Goal: Task Accomplishment & Management: Use online tool/utility

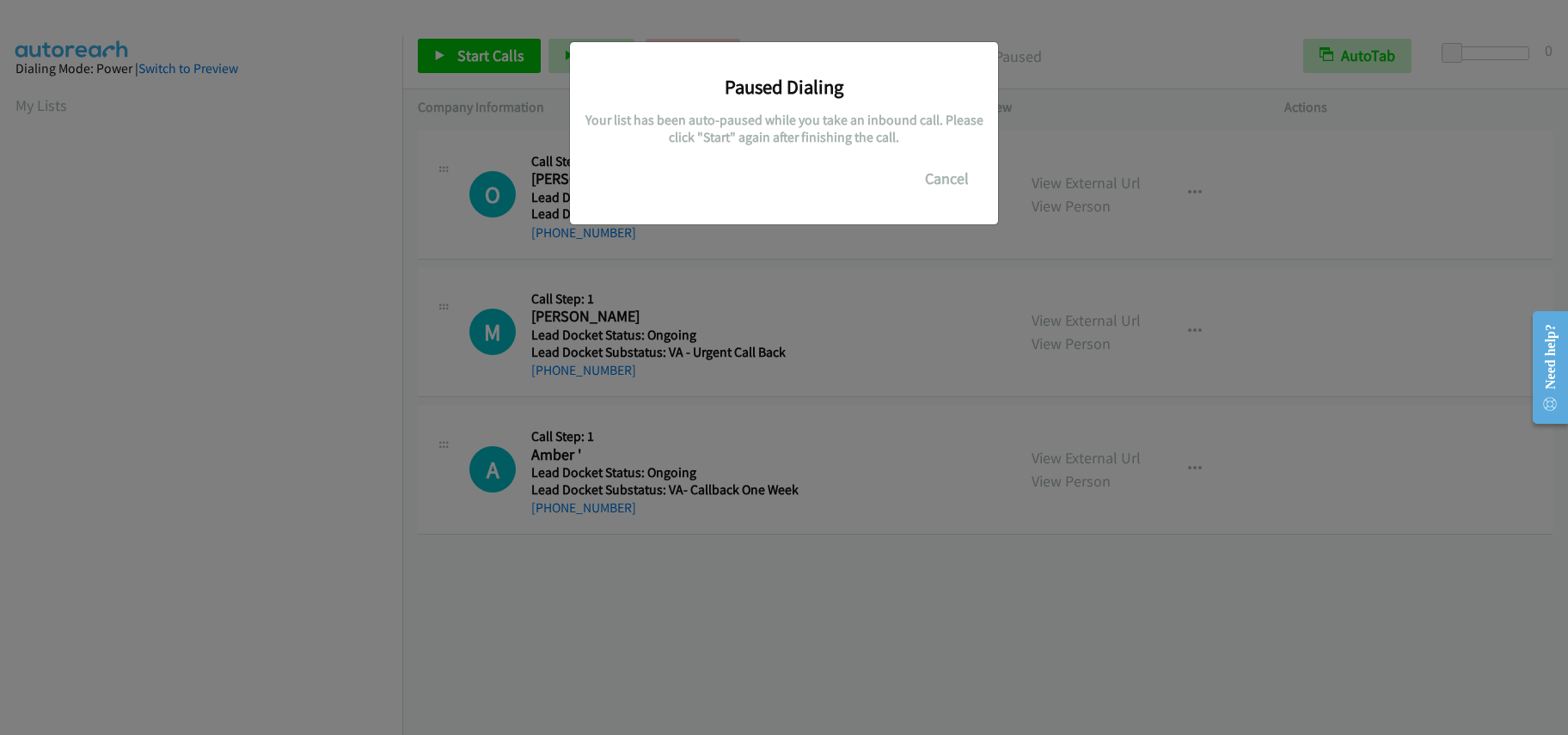
scroll to position [229, 0]
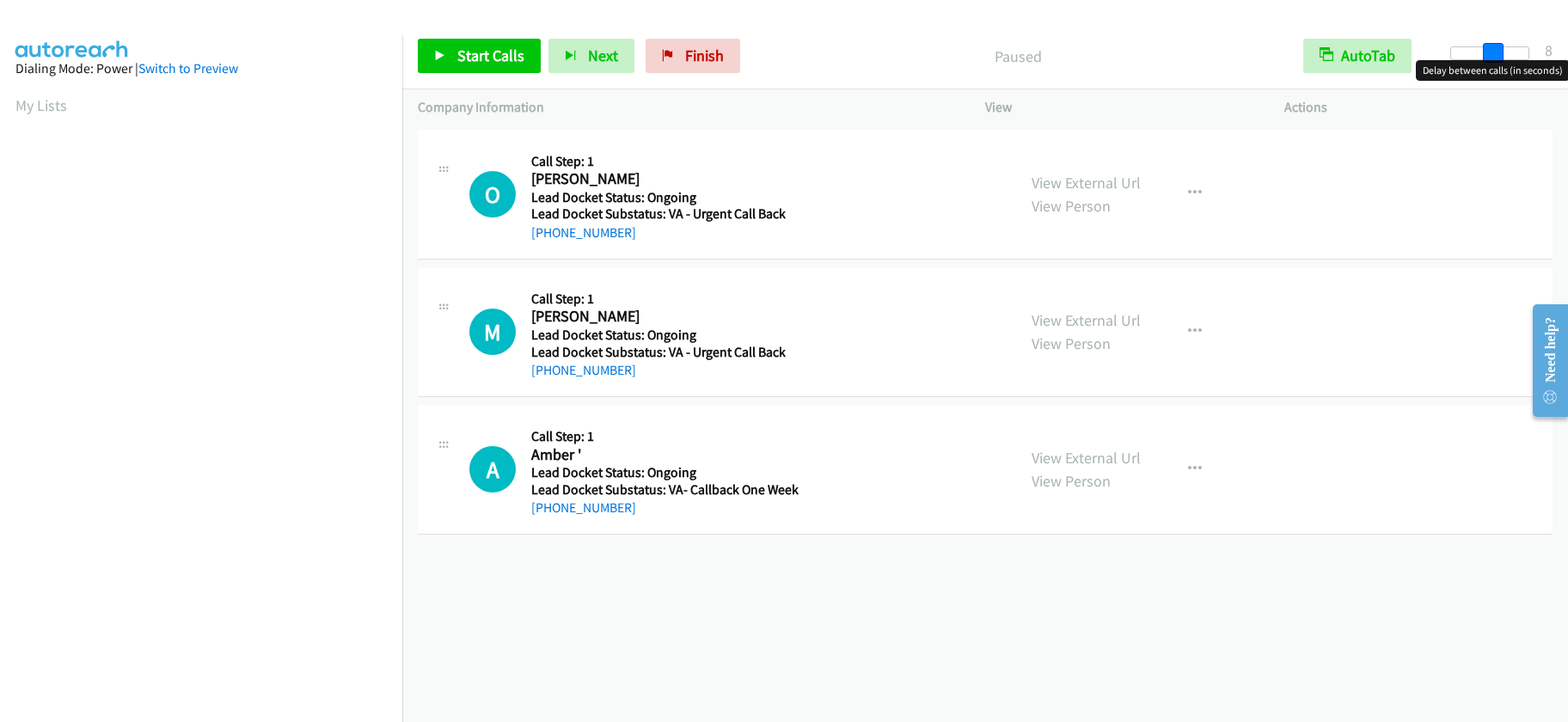
drag, startPoint x: 1452, startPoint y: 53, endPoint x: 1490, endPoint y: 51, distance: 38.1
click at [1490, 51] on span at bounding box center [1492, 53] width 21 height 21
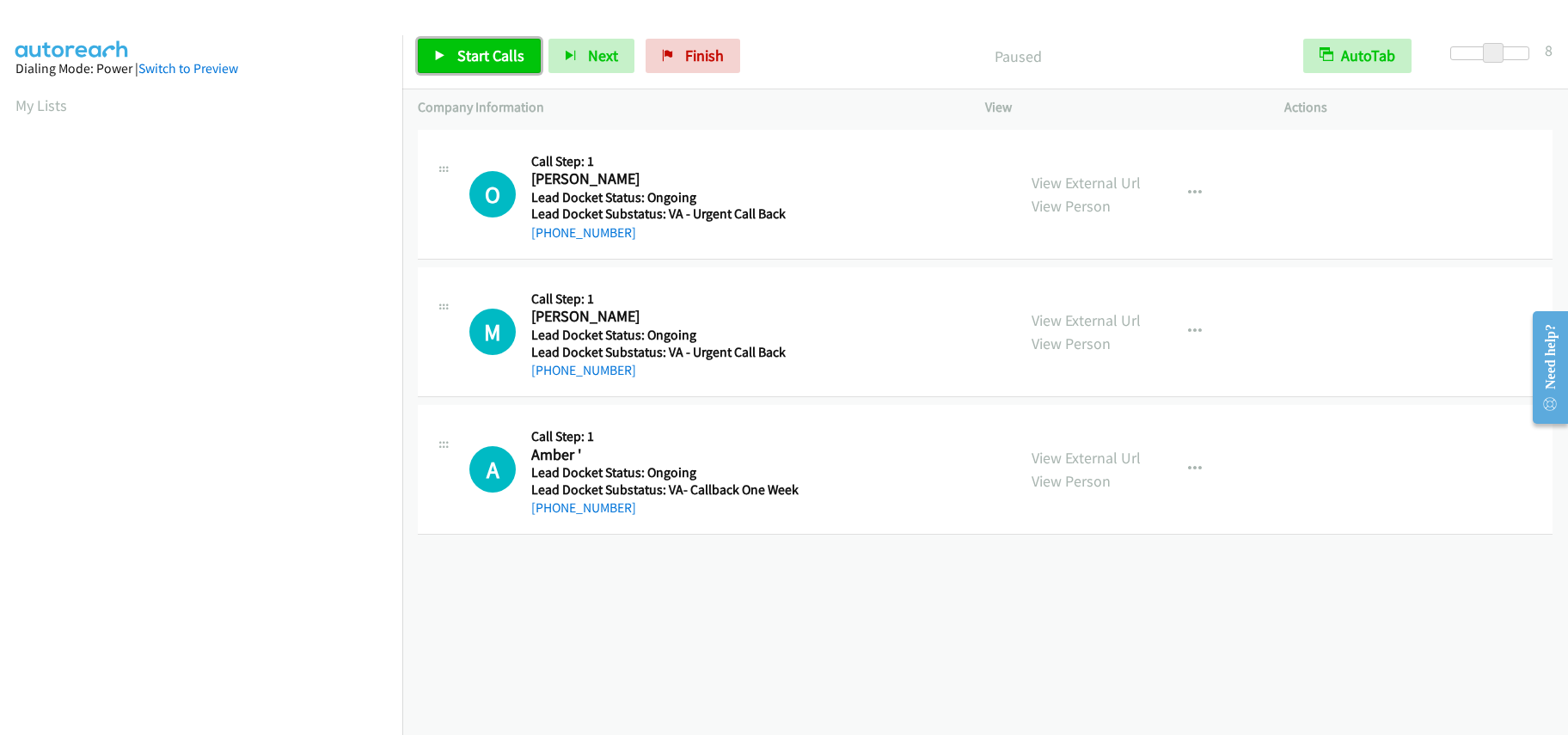
click at [487, 51] on span "Start Calls" at bounding box center [491, 55] width 67 height 20
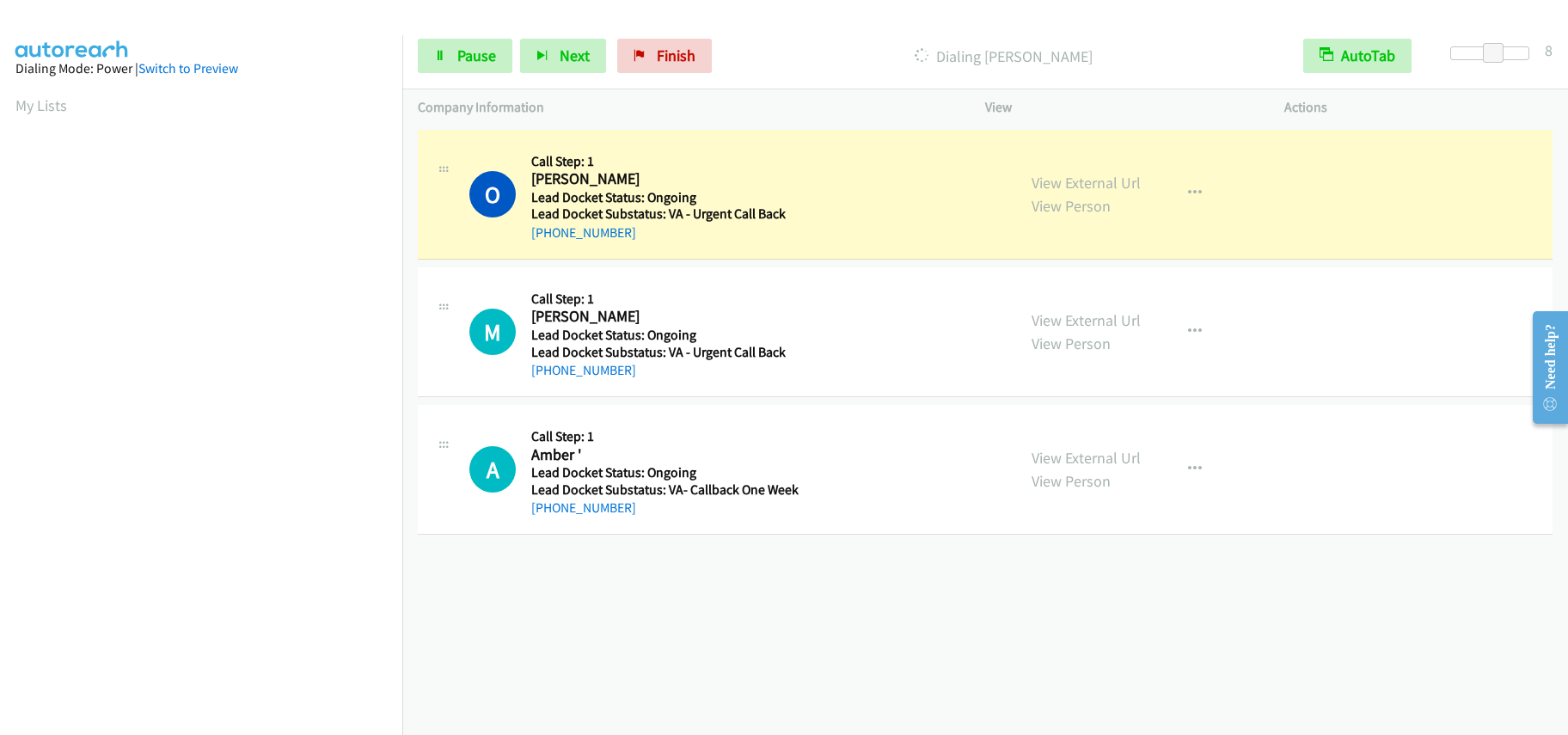
scroll to position [228, 0]
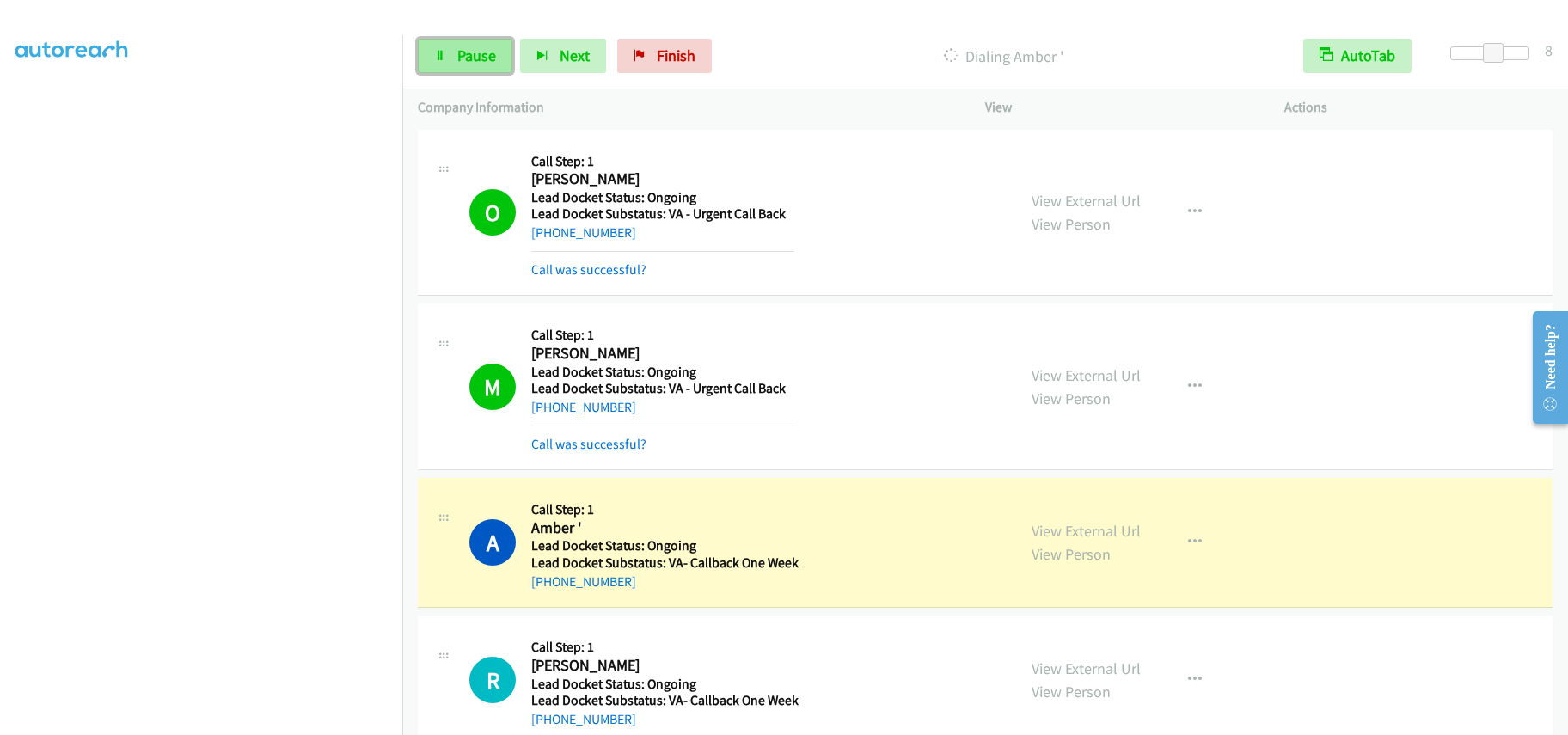
click at [447, 45] on link "Pause" at bounding box center [465, 55] width 94 height 34
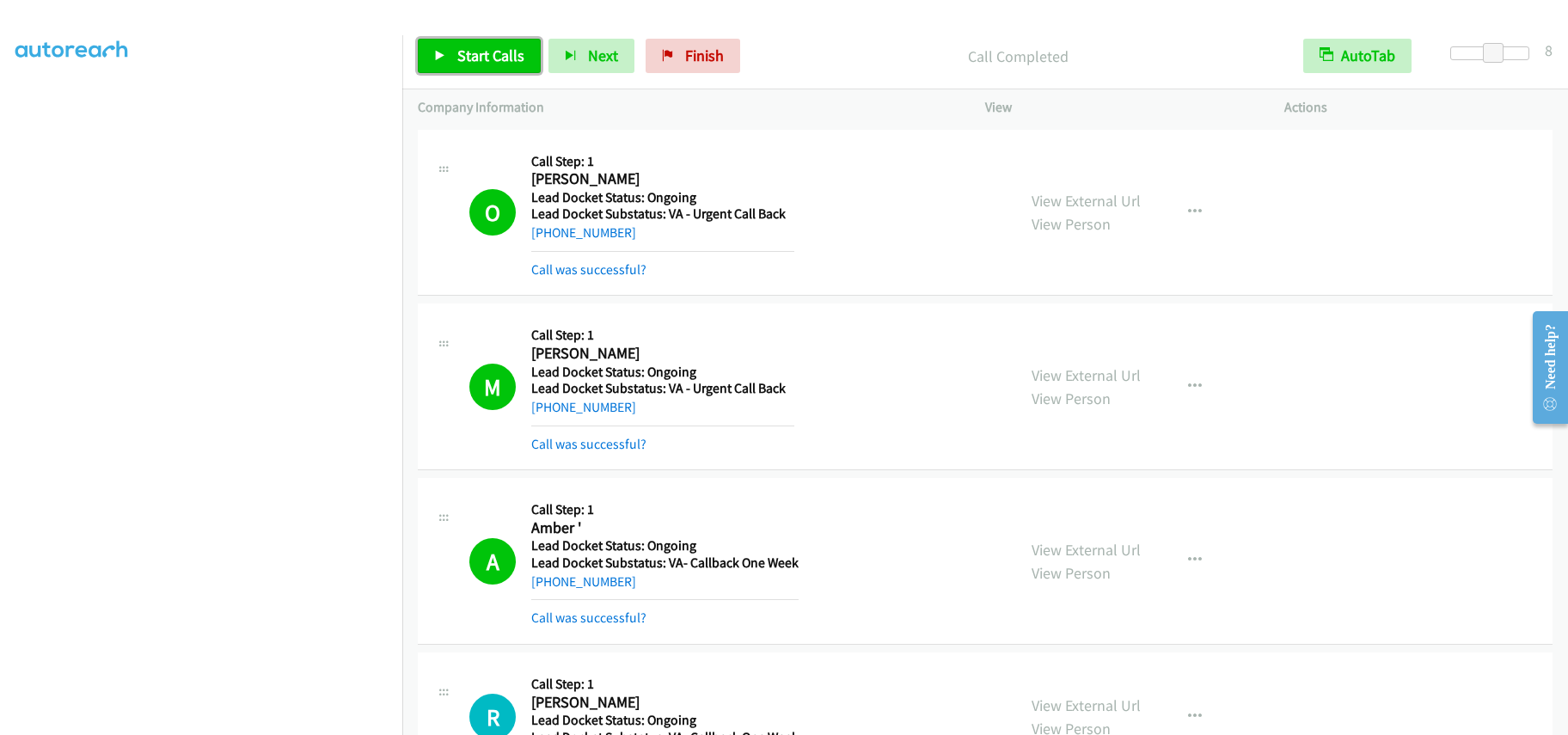
click at [475, 50] on span "Start Calls" at bounding box center [491, 55] width 67 height 20
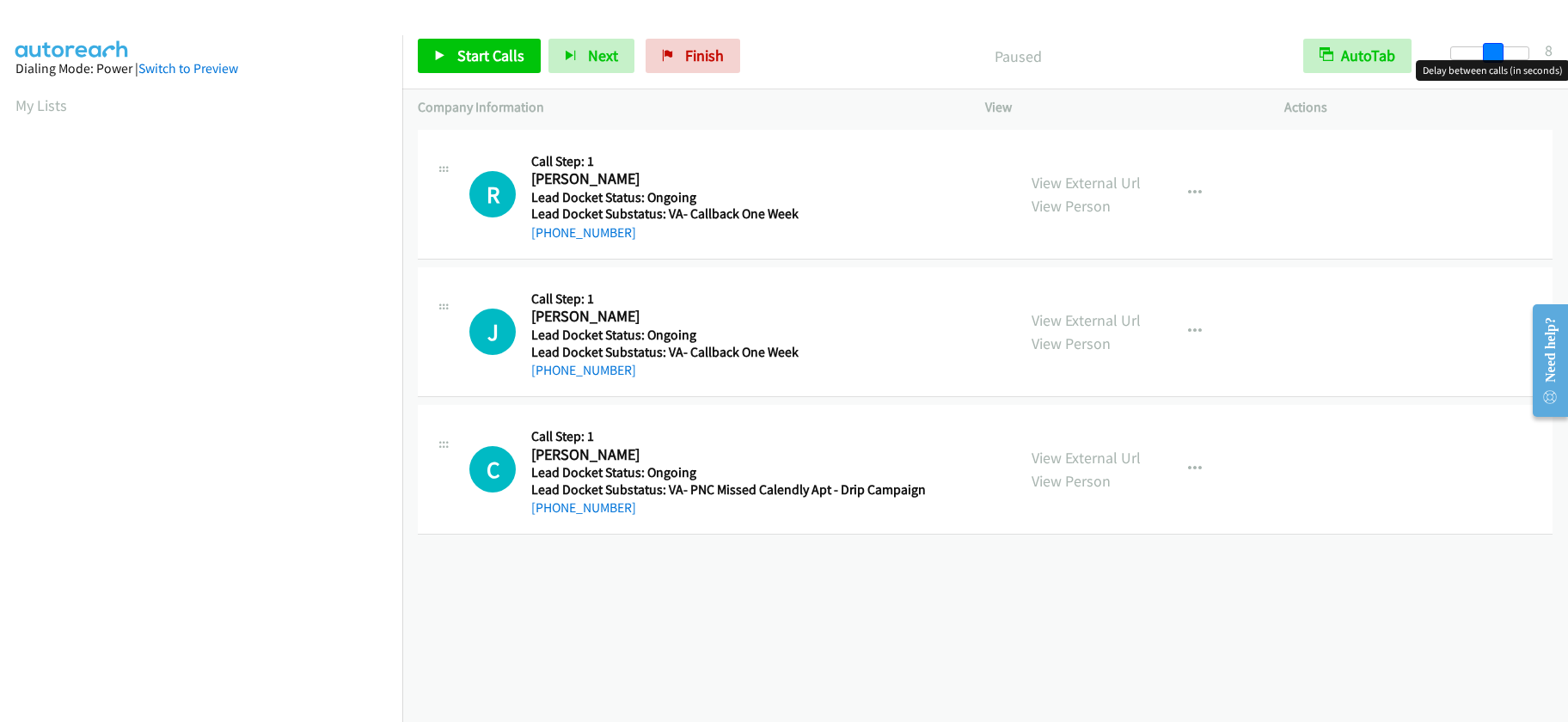
drag, startPoint x: 1457, startPoint y: 52, endPoint x: 1498, endPoint y: 51, distance: 41.0
click at [1498, 51] on span at bounding box center [1492, 53] width 21 height 21
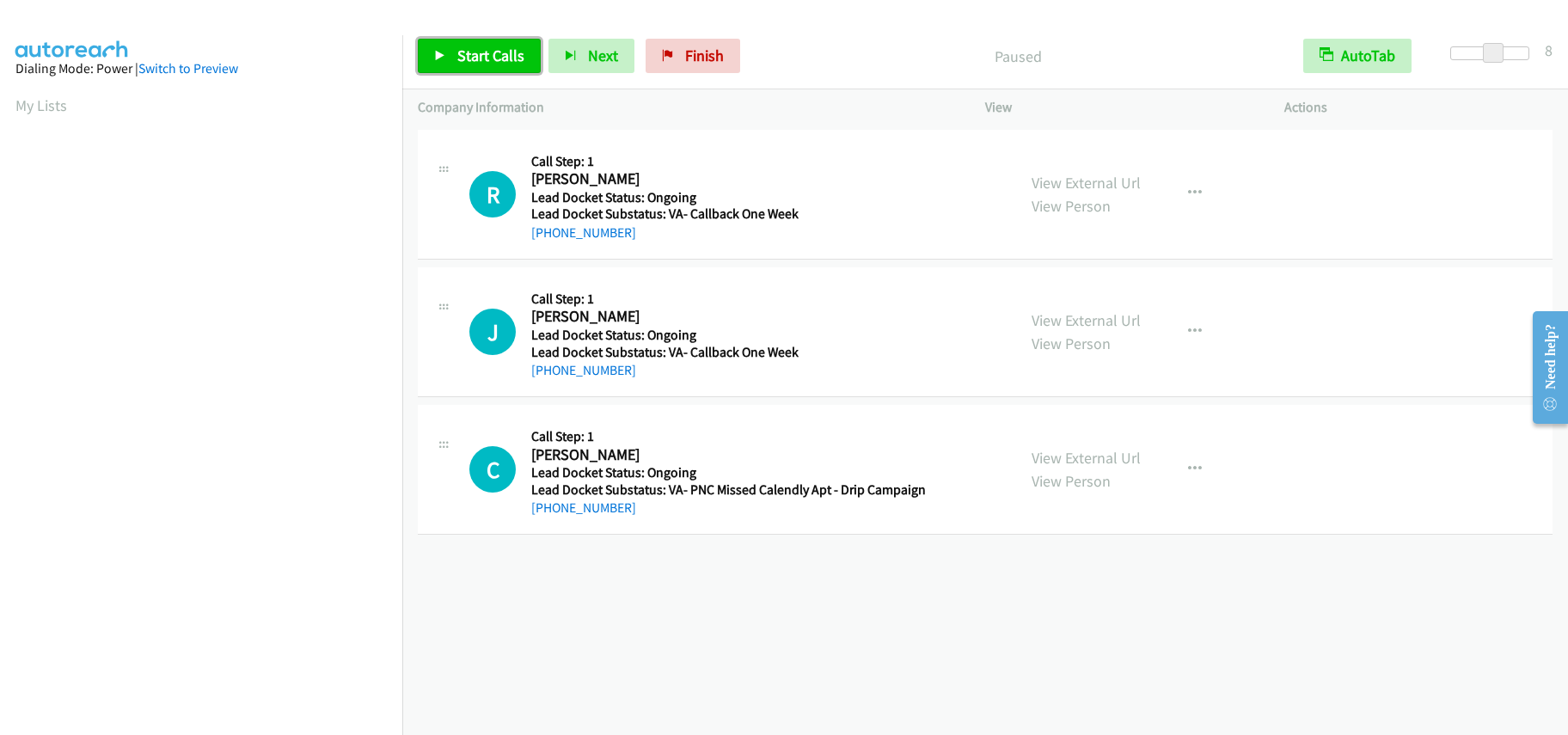
click at [480, 55] on span "Start Calls" at bounding box center [491, 55] width 67 height 20
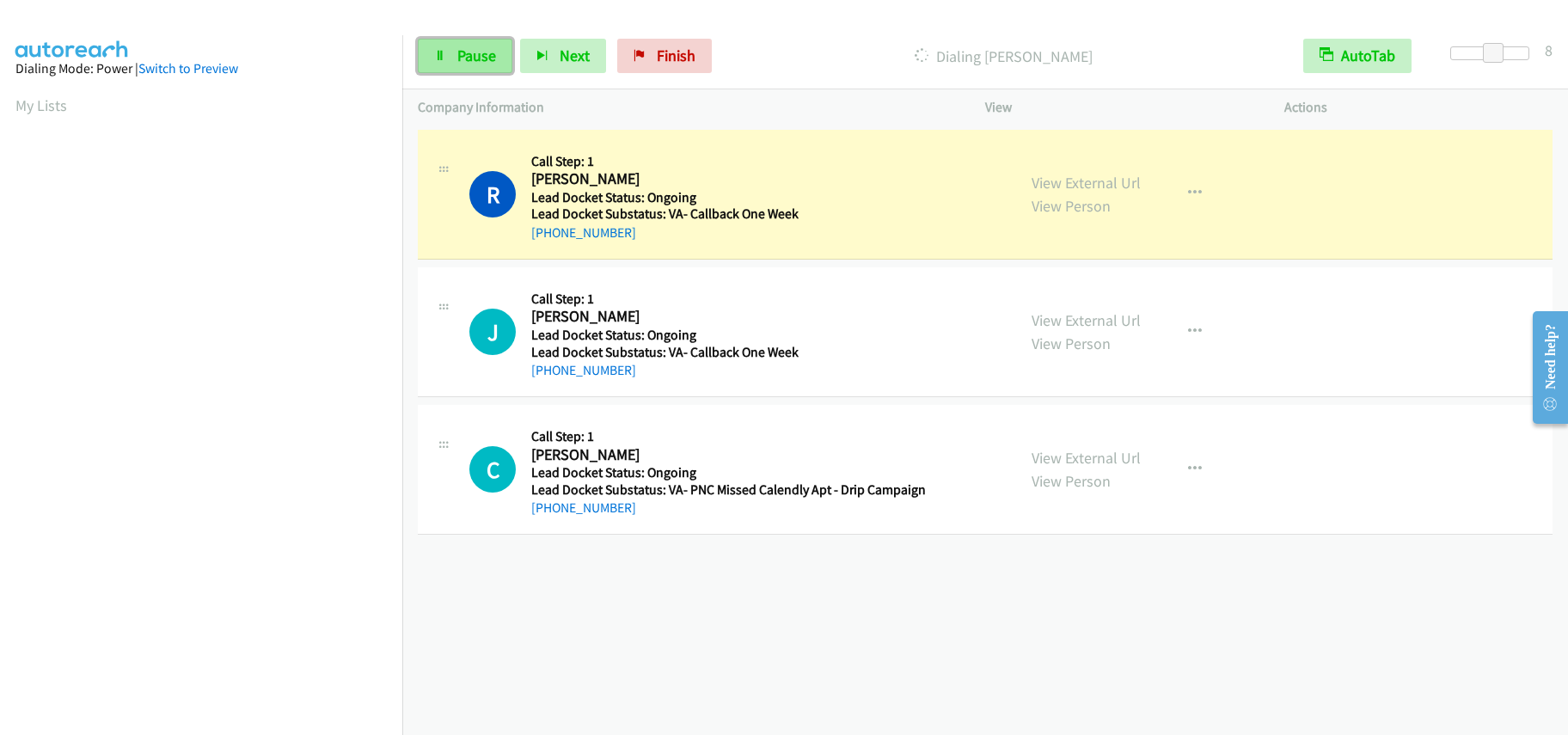
click at [440, 57] on icon at bounding box center [440, 57] width 12 height 12
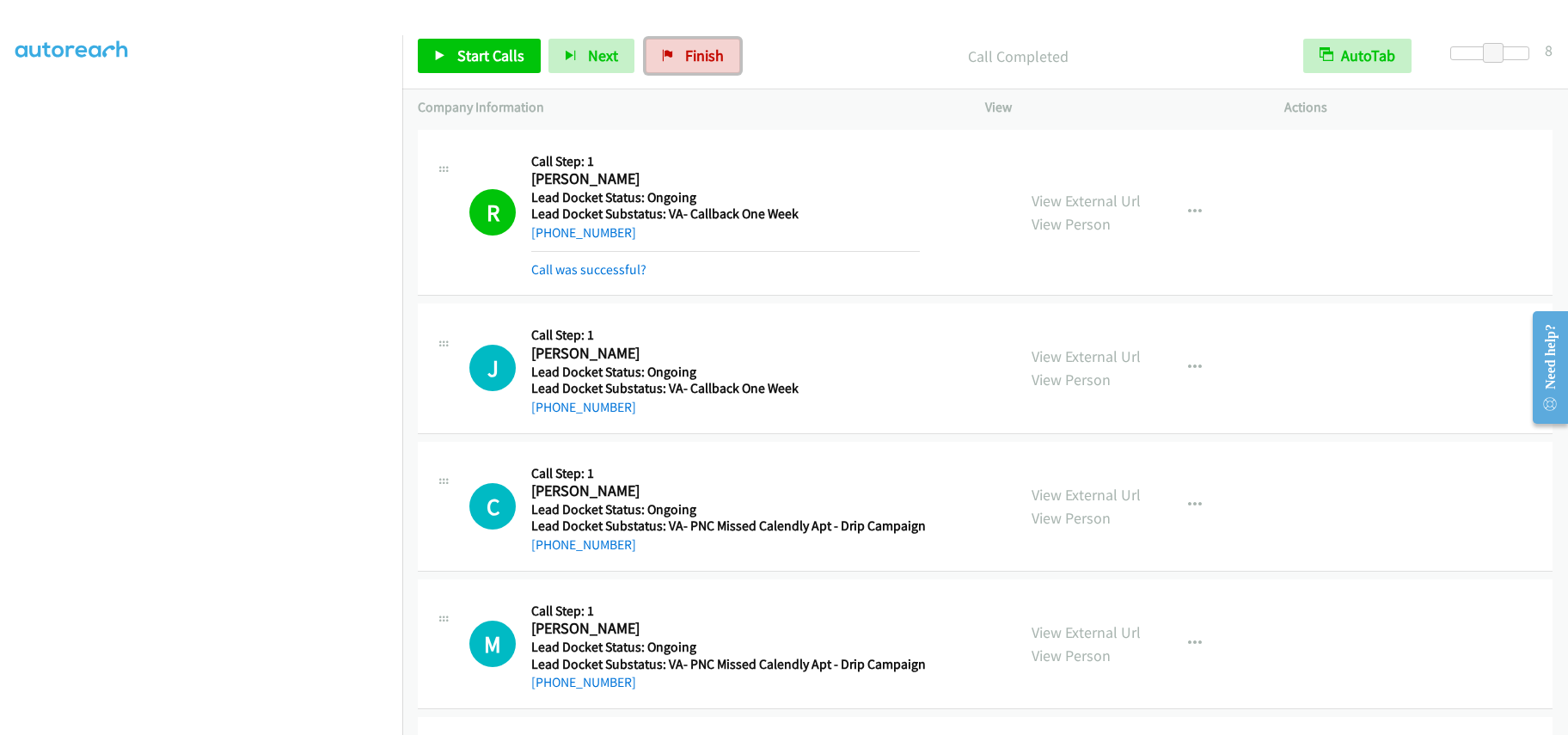
drag, startPoint x: 667, startPoint y: 49, endPoint x: 862, endPoint y: 69, distance: 196.0
click at [667, 51] on icon at bounding box center [668, 57] width 12 height 12
